Goal: Navigation & Orientation: Find specific page/section

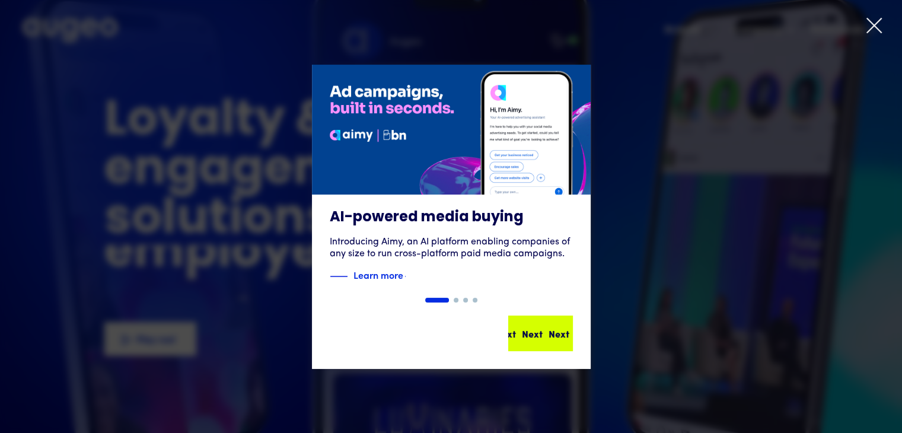
click at [546, 345] on div "Next Next Next Next" at bounding box center [540, 333] width 62 height 33
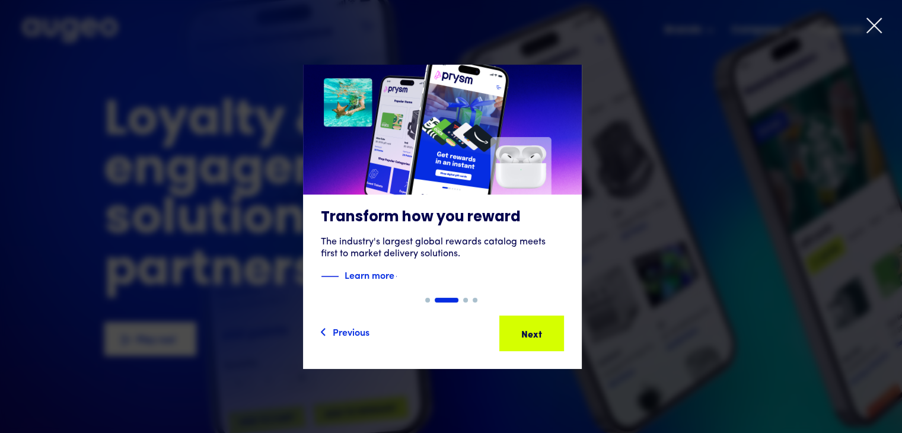
click at [875, 29] on icon at bounding box center [874, 26] width 18 height 18
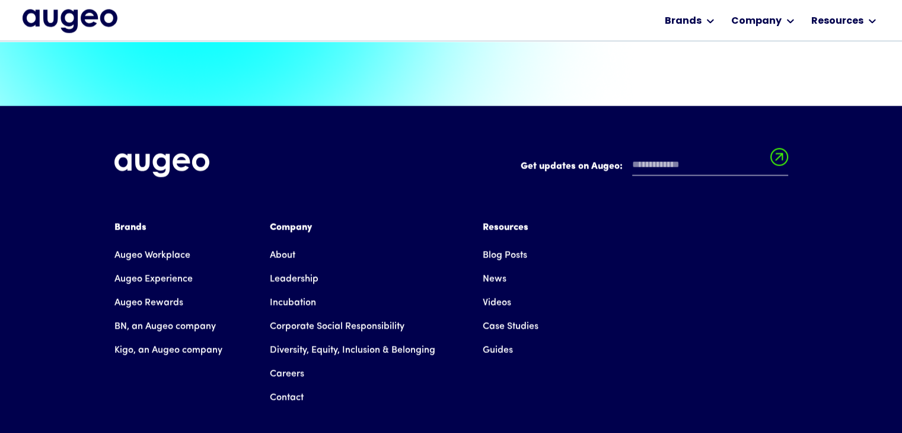
scroll to position [2630, 0]
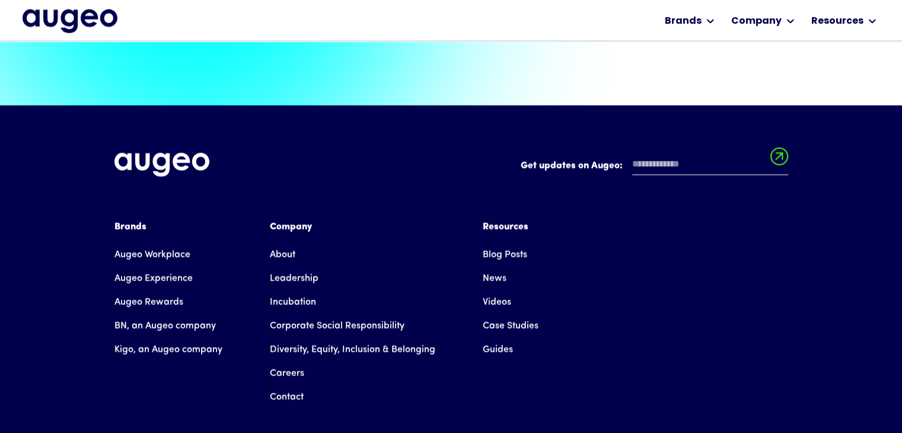
click at [157, 243] on link "Augeo Workplace" at bounding box center [152, 255] width 76 height 24
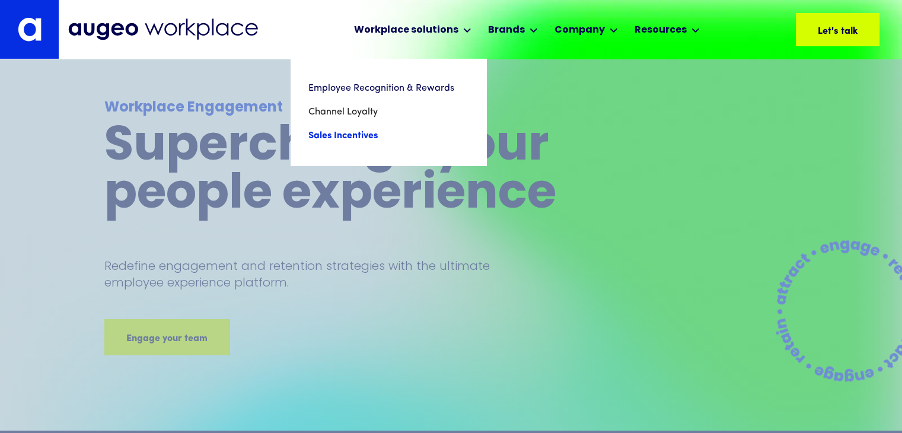
click at [377, 138] on link "Sales Incentives" at bounding box center [388, 136] width 160 height 24
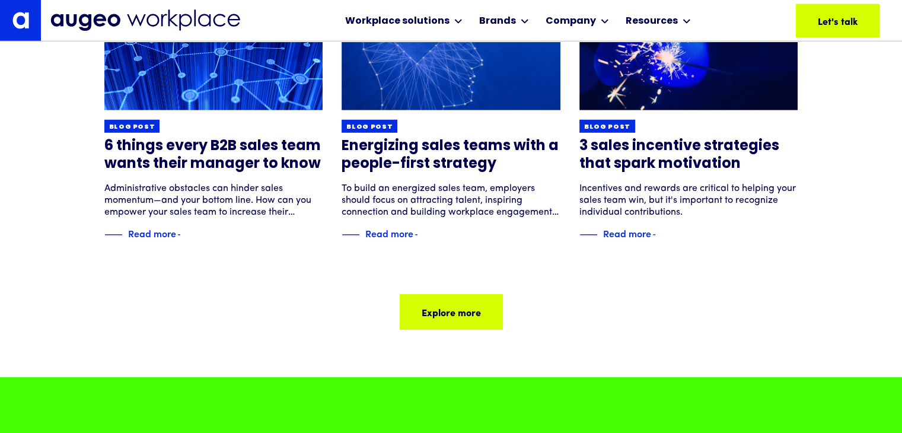
scroll to position [3347, 0]
